Goal: Information Seeking & Learning: Learn about a topic

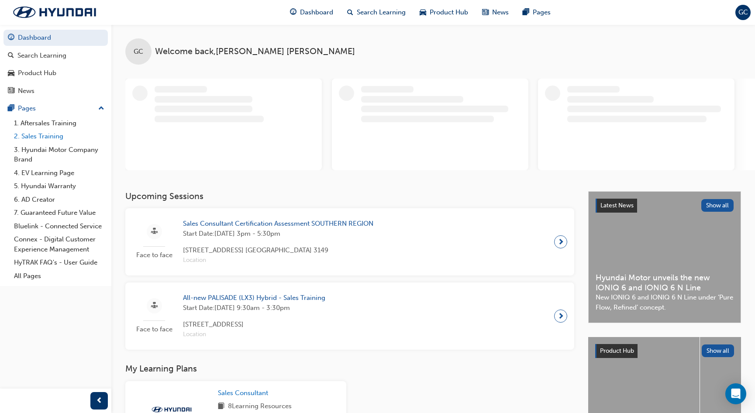
click at [46, 137] on link "2. Sales Training" at bounding box center [58, 137] width 97 height 14
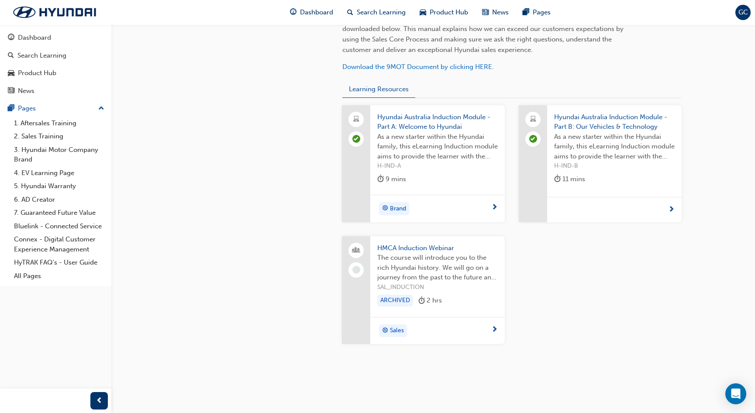
scroll to position [306, 0]
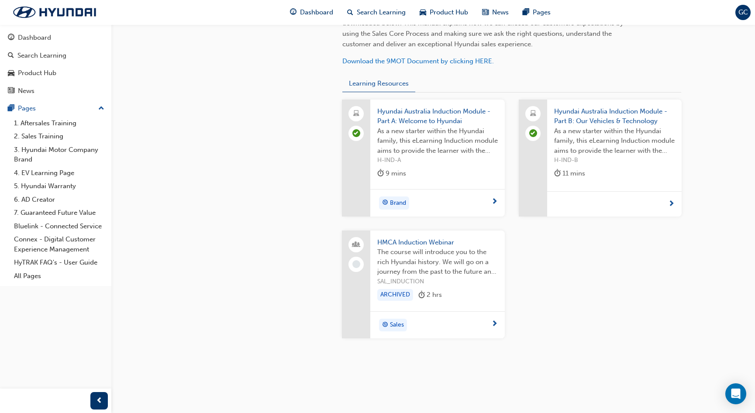
click at [426, 242] on span "HMCA Induction Webinar" at bounding box center [437, 243] width 121 height 10
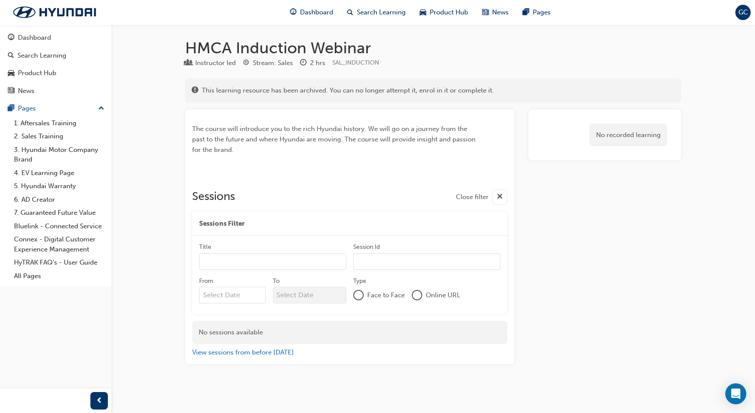
scroll to position [1, 0]
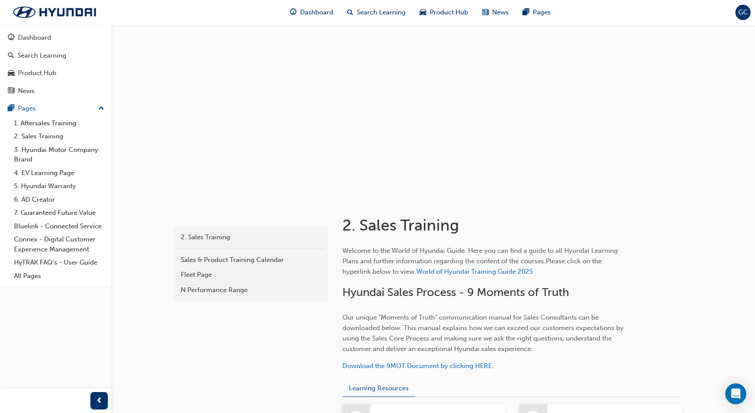
scroll to position [323, 0]
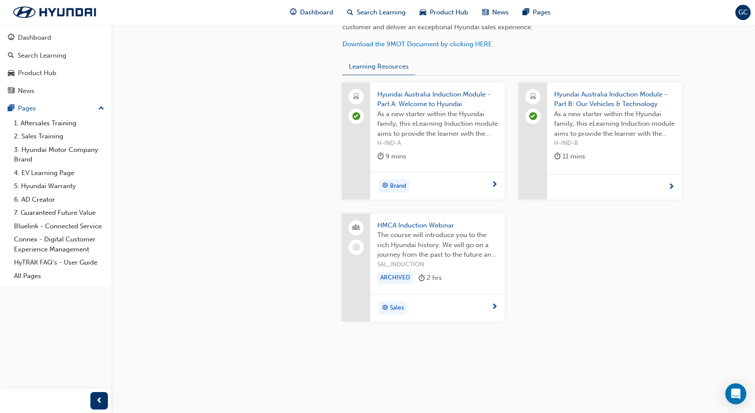
click at [399, 277] on div "ARCHIVED" at bounding box center [395, 278] width 36 height 12
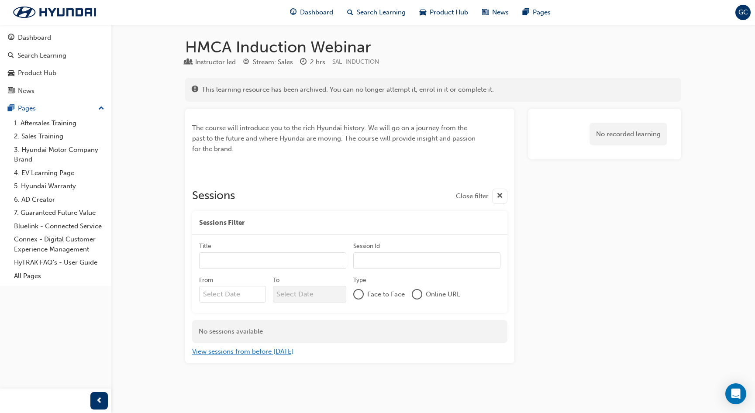
click at [251, 353] on button "View sessions from before [DATE]" at bounding box center [243, 352] width 102 height 10
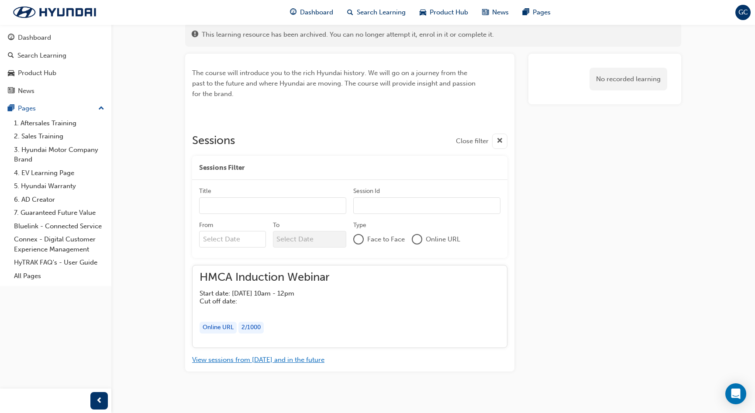
scroll to position [64, 0]
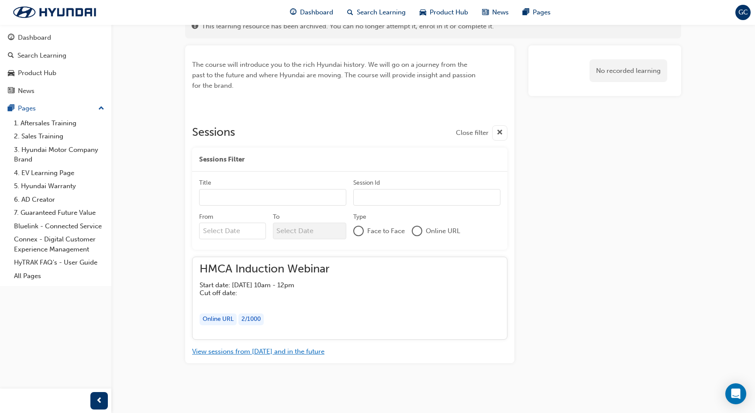
click at [278, 355] on button "View sessions from [DATE] and in the future" at bounding box center [258, 352] width 132 height 10
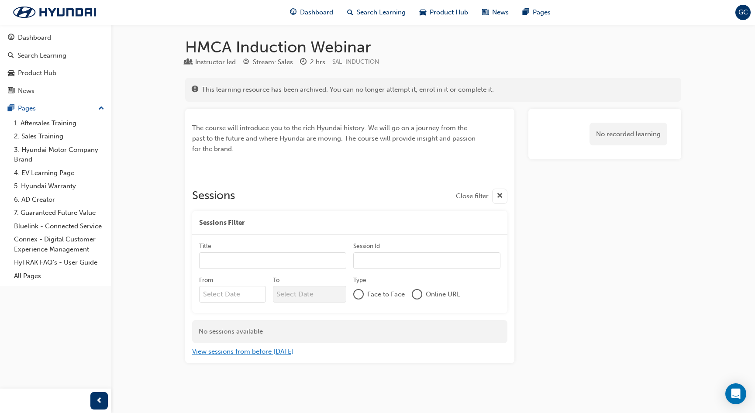
scroll to position [1, 0]
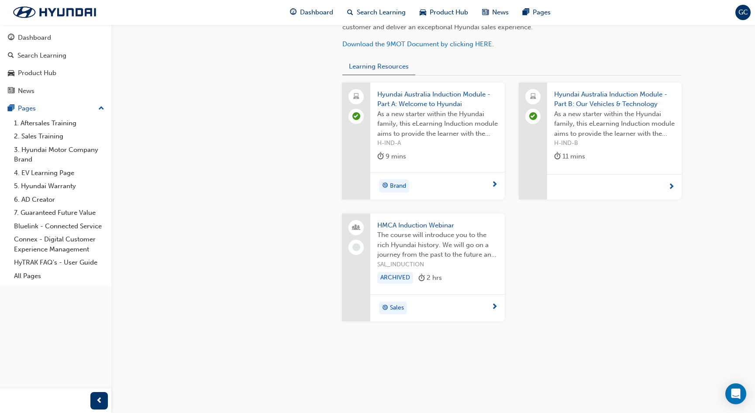
click at [426, 101] on span "Hyundai Australia Induction Module - Part A: Welcome to Hyundai" at bounding box center [437, 100] width 121 height 20
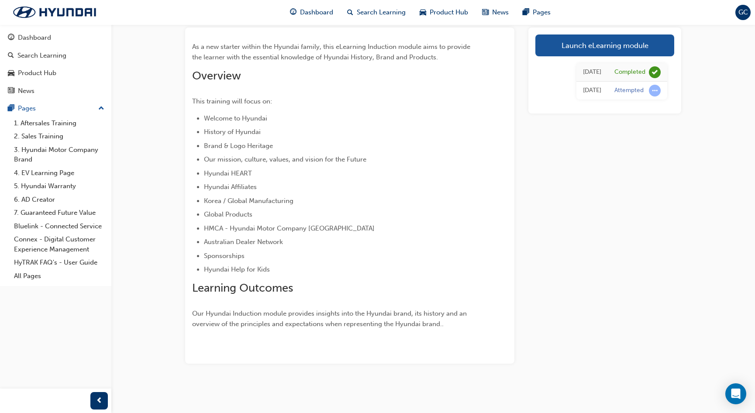
scroll to position [52, 0]
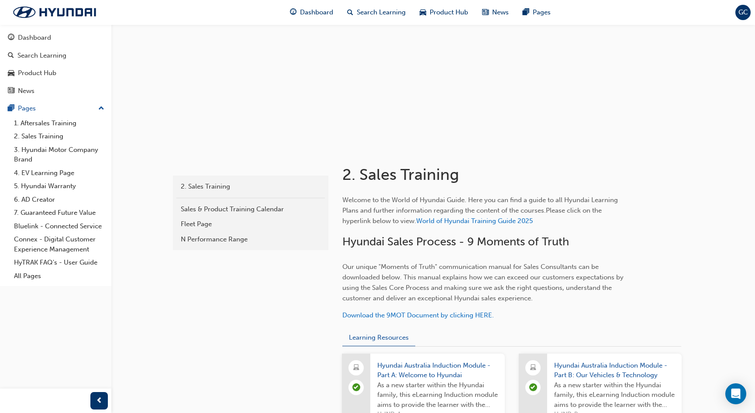
scroll to position [323, 0]
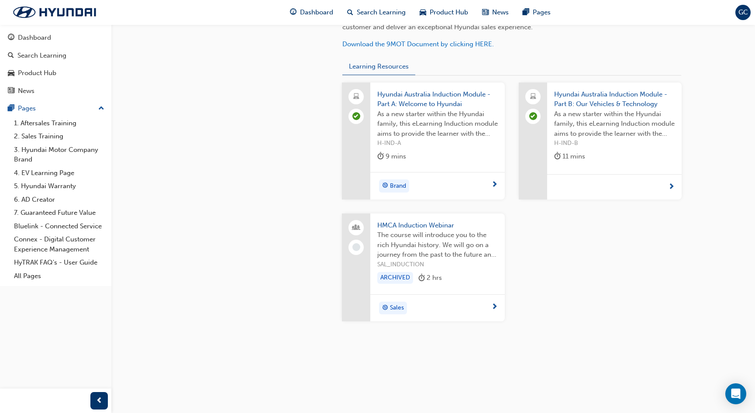
click at [617, 99] on span "Hyundai Australia Induction Module - Part B: Our Vehicles & Technology" at bounding box center [614, 100] width 121 height 20
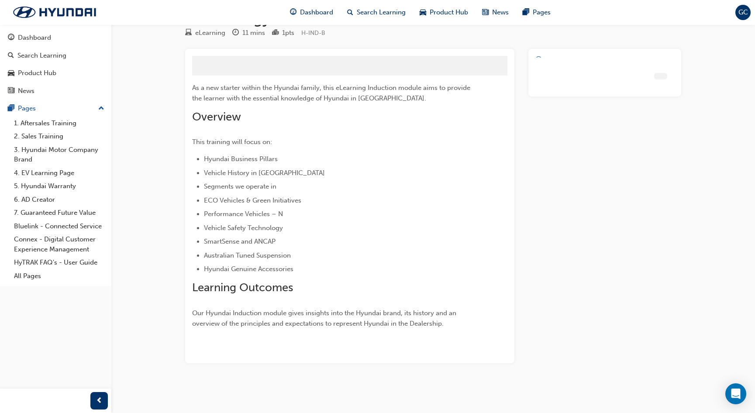
scroll to position [29, 0]
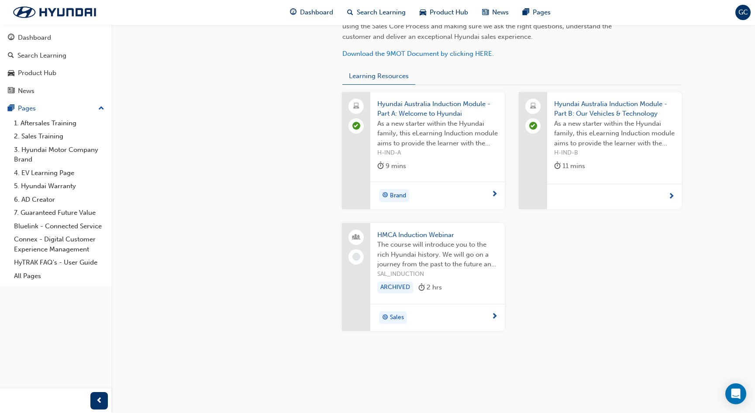
scroll to position [323, 0]
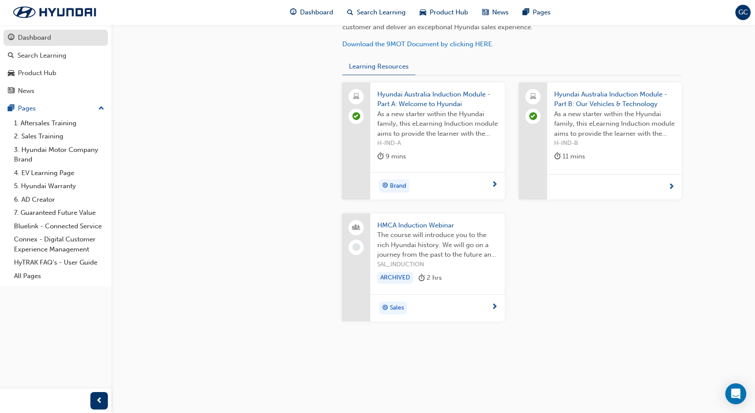
click at [42, 39] on div "Dashboard" at bounding box center [34, 38] width 33 height 10
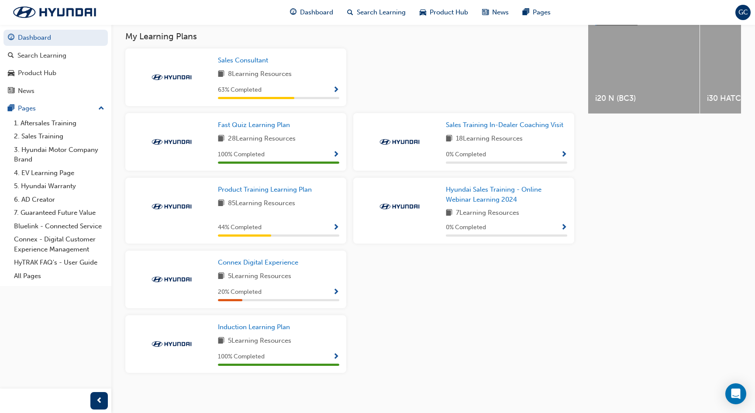
scroll to position [370, 0]
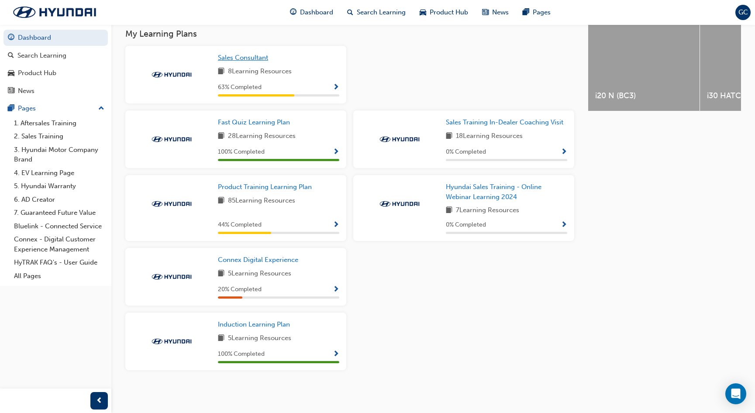
click at [253, 60] on span "Sales Consultant" at bounding box center [243, 58] width 50 height 8
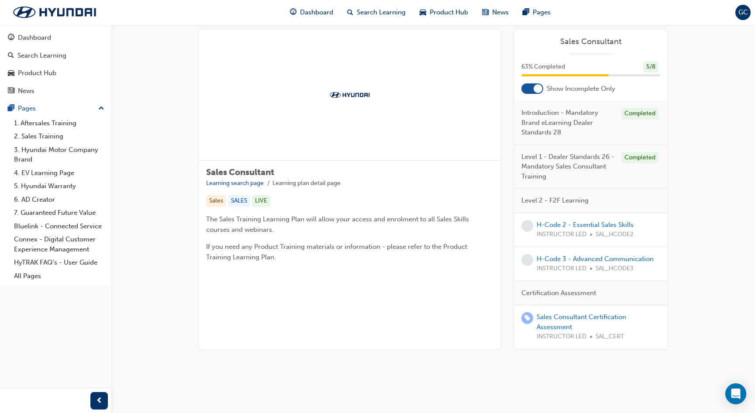
scroll to position [44, 0]
click at [547, 313] on link "Sales Consultant Certification Assessment" at bounding box center [582, 322] width 90 height 18
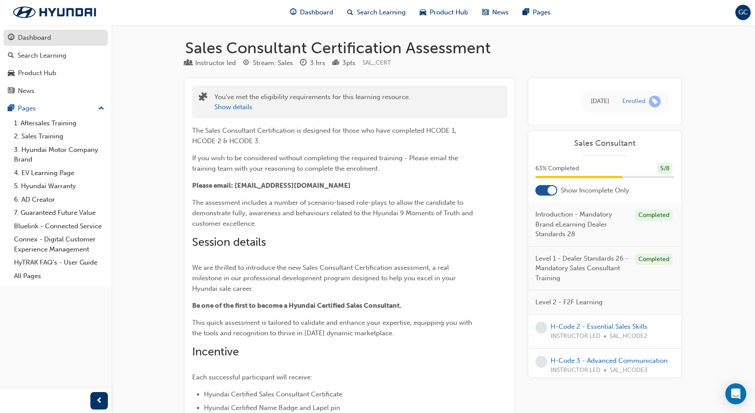
click at [34, 39] on div "Dashboard" at bounding box center [34, 38] width 33 height 10
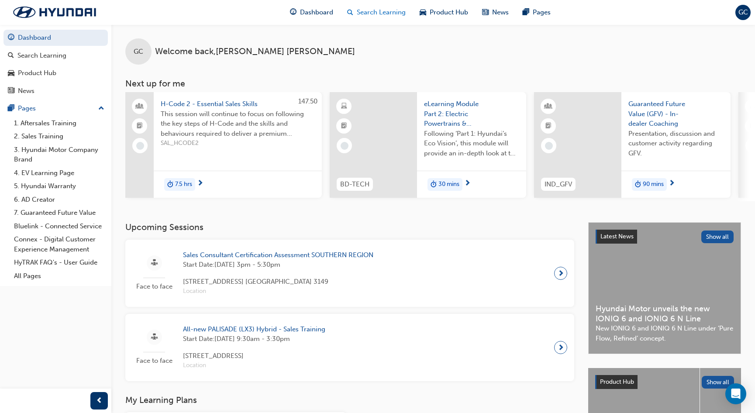
click at [362, 10] on span "Search Learning" at bounding box center [381, 12] width 49 height 10
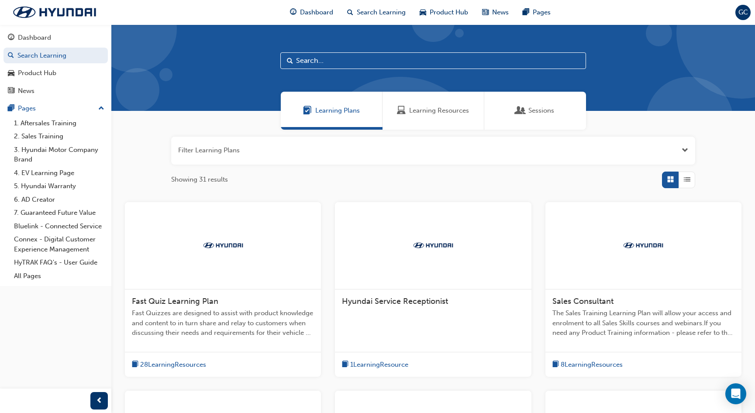
click at [341, 62] on input "text" at bounding box center [433, 60] width 306 height 17
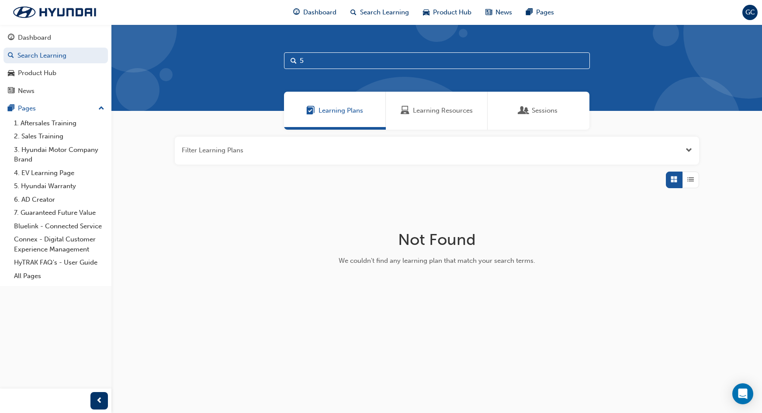
type input "5"
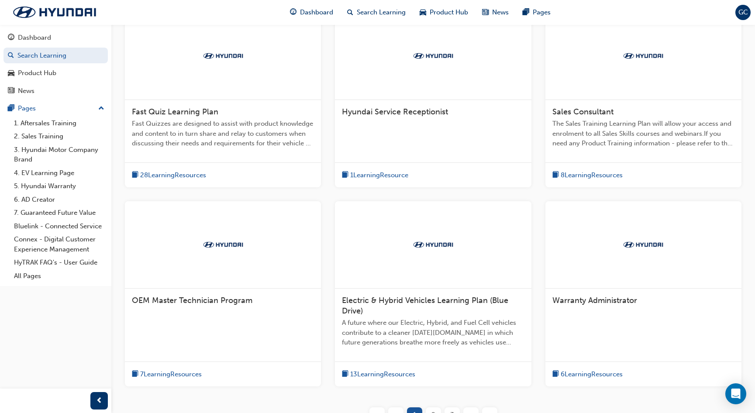
scroll to position [218, 0]
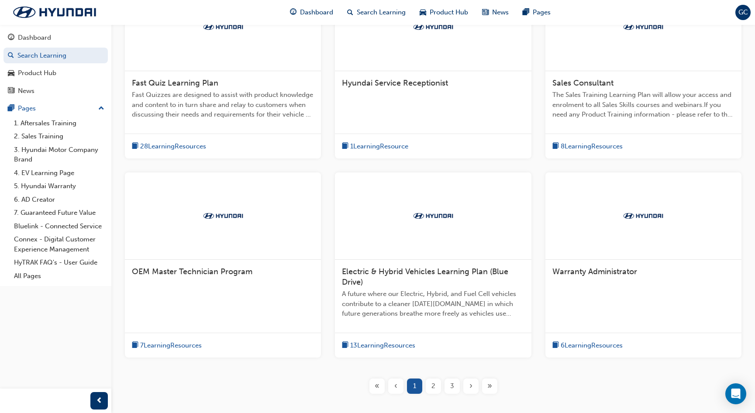
click at [589, 83] on span "Sales Consultant" at bounding box center [582, 83] width 61 height 10
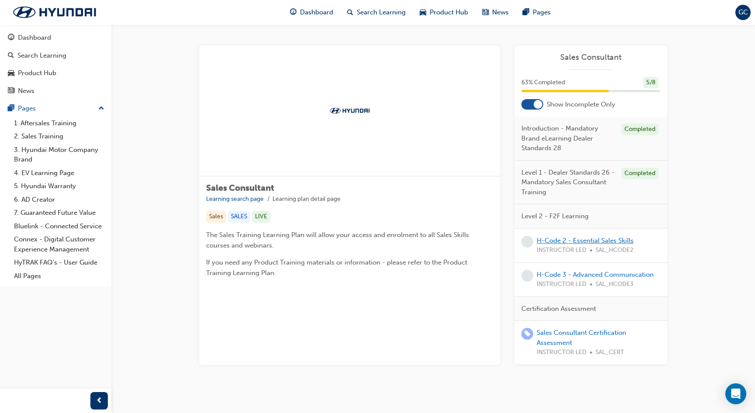
click at [591, 239] on link "H-Code 2 - Essential Sales Skills" at bounding box center [585, 241] width 97 height 8
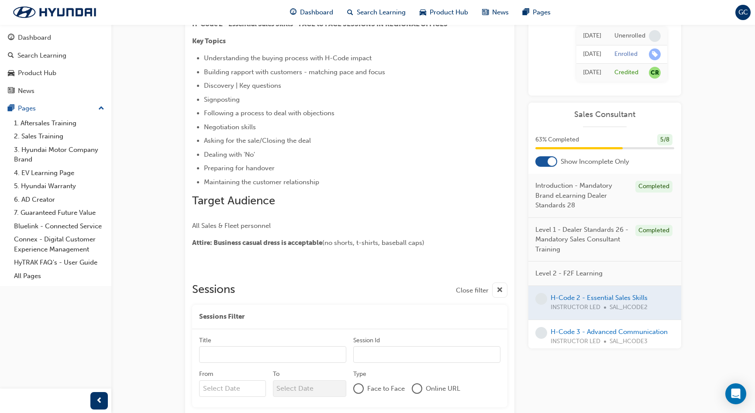
scroll to position [87, 0]
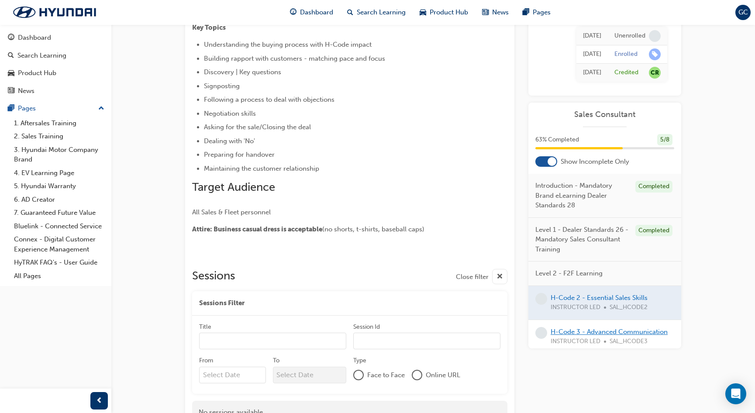
click at [576, 330] on link "H-Code 3 - Advanced Communication" at bounding box center [609, 332] width 117 height 8
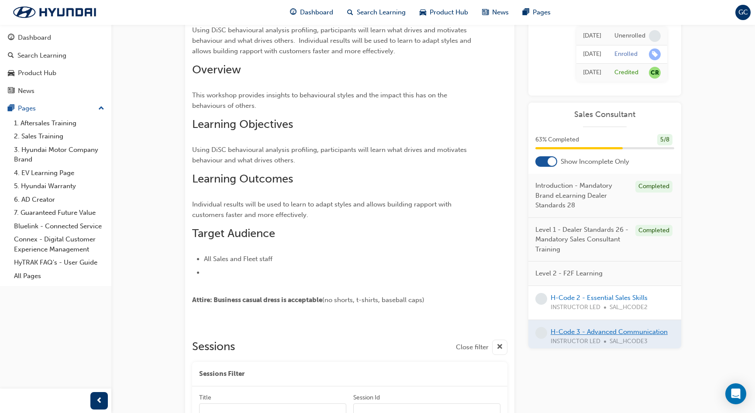
scroll to position [175, 0]
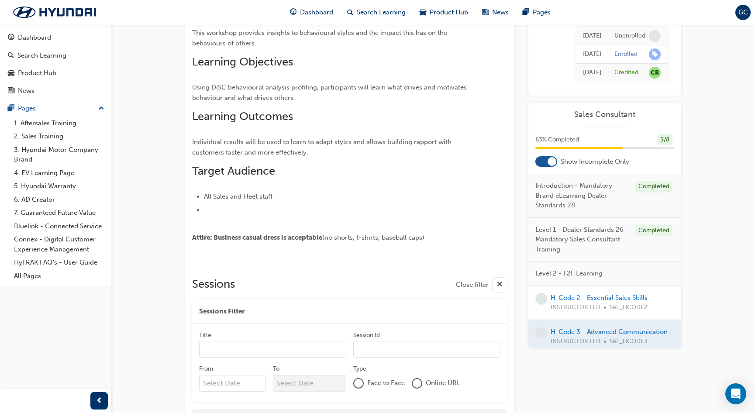
click at [562, 194] on span "Introduction - Mandatory Brand eLearning Dealer Standards 28" at bounding box center [581, 196] width 93 height 30
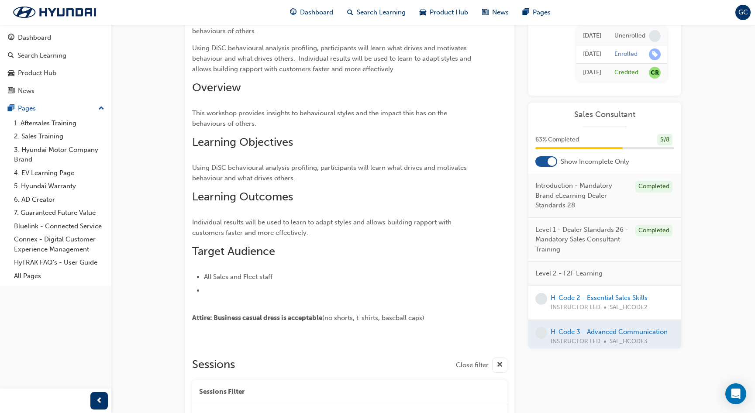
scroll to position [131, 0]
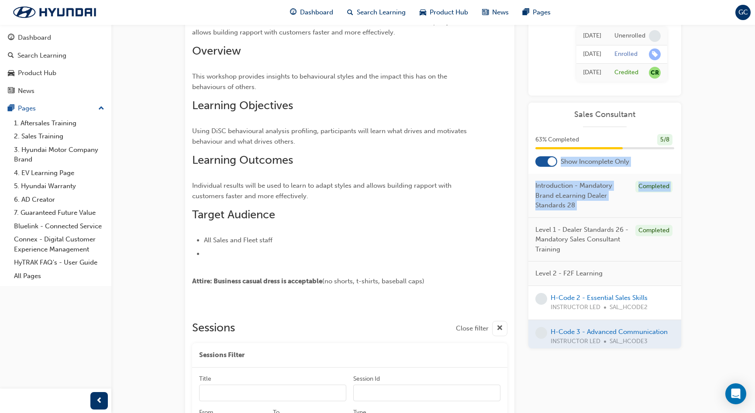
drag, startPoint x: 551, startPoint y: 162, endPoint x: 523, endPoint y: 166, distance: 28.2
click at [523, 166] on div "H-Code 3 - Advanced Communications This workshop provides insights to behaviour…" at bounding box center [433, 222] width 496 height 549
drag, startPoint x: 523, startPoint y: 166, endPoint x: 534, endPoint y: 161, distance: 12.2
click at [534, 161] on div "Show Incomplete Only" at bounding box center [604, 161] width 153 height 10
click at [541, 160] on div at bounding box center [546, 161] width 22 height 10
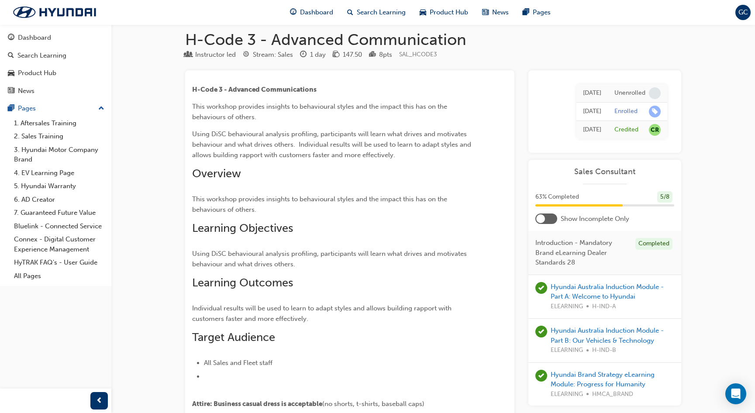
scroll to position [0, 0]
